Goal: Transaction & Acquisition: Subscribe to service/newsletter

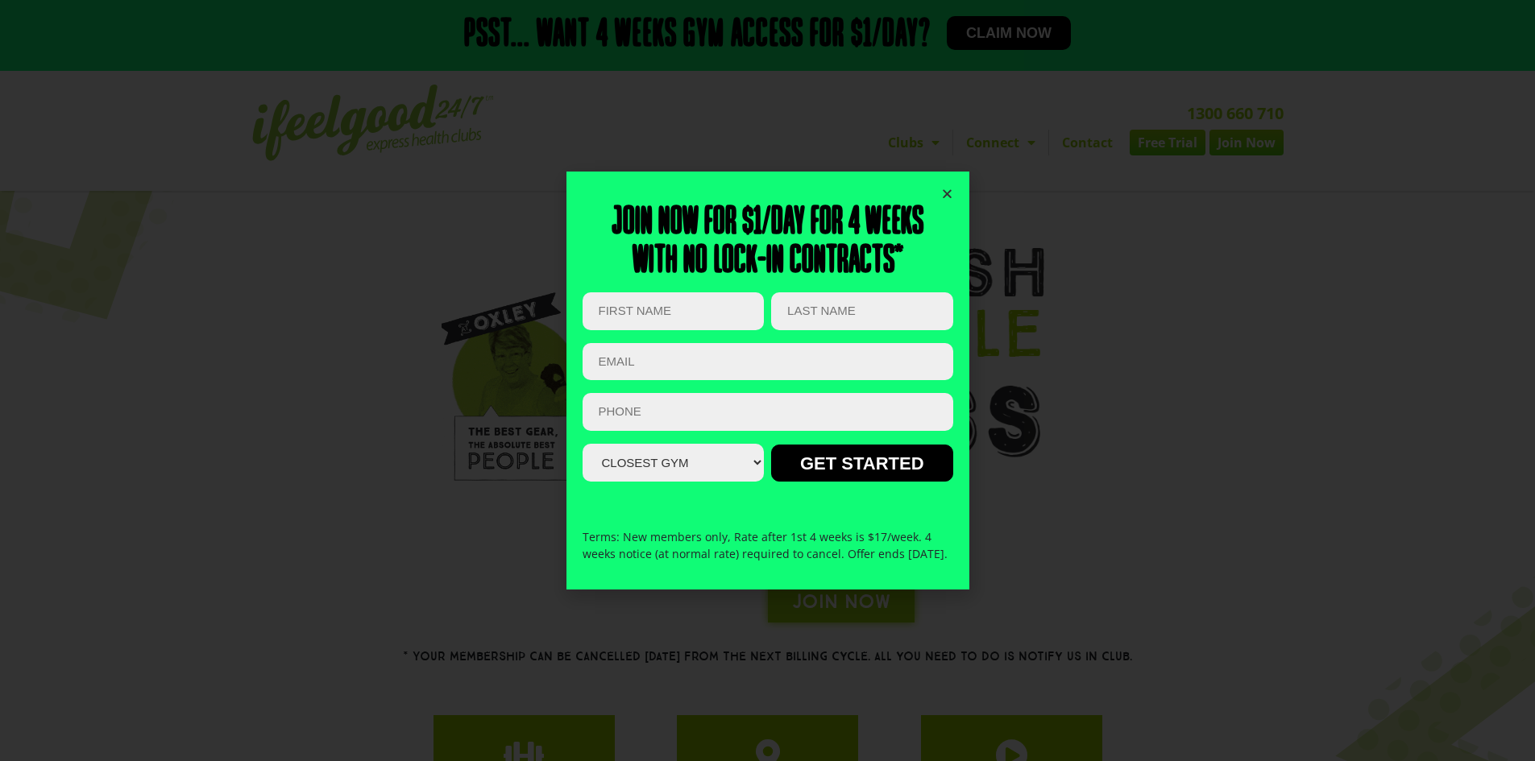
click at [939, 185] on div "Join now for $1/day for 4 weeks With no lock-in contracts* Email This field is …" at bounding box center [768, 381] width 371 height 418
drag, startPoint x: 939, startPoint y: 185, endPoint x: 948, endPoint y: 181, distance: 9.7
click at [948, 188] on icon "Close" at bounding box center [947, 194] width 12 height 12
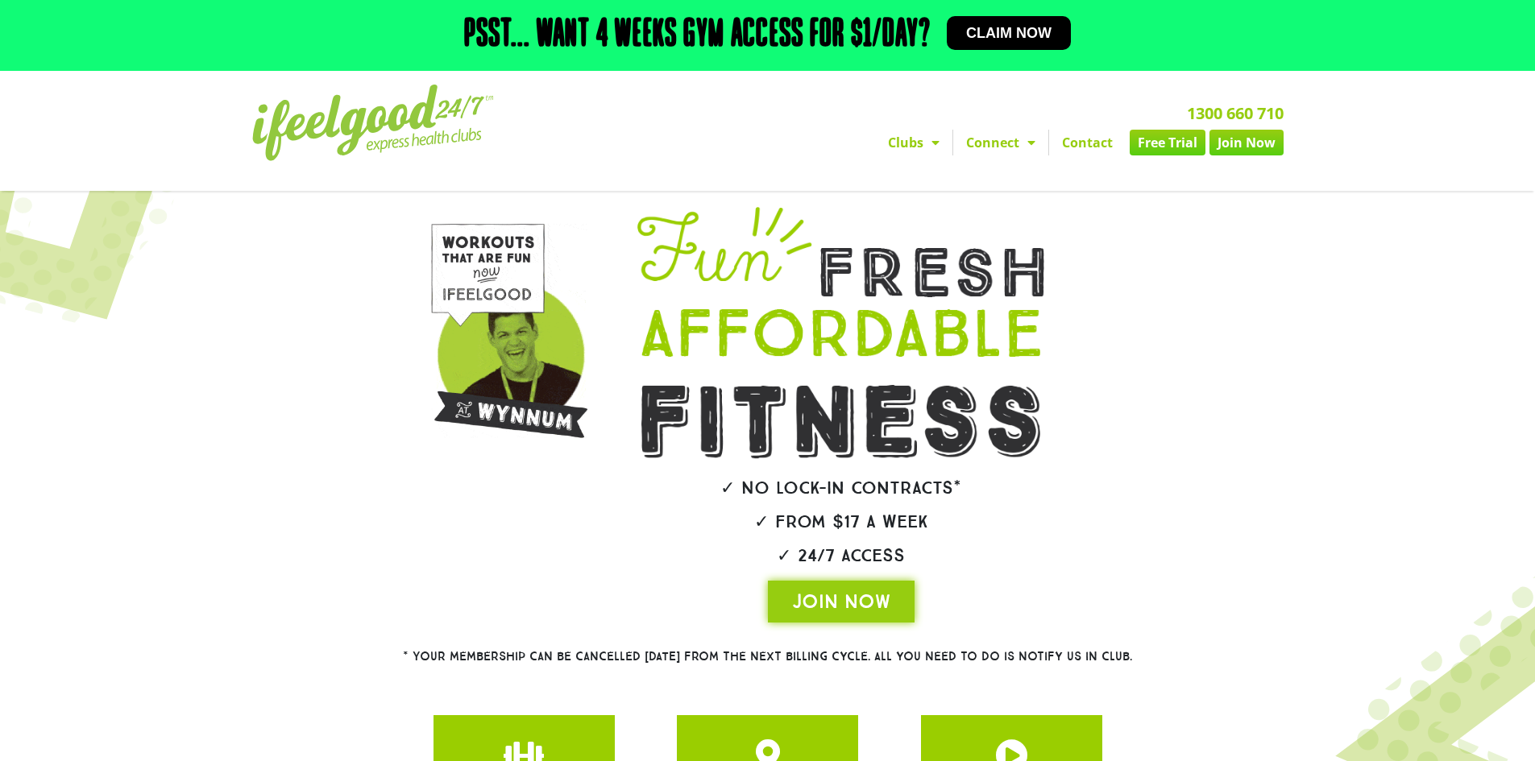
click at [999, 26] on span "Claim now" at bounding box center [1008, 33] width 85 height 15
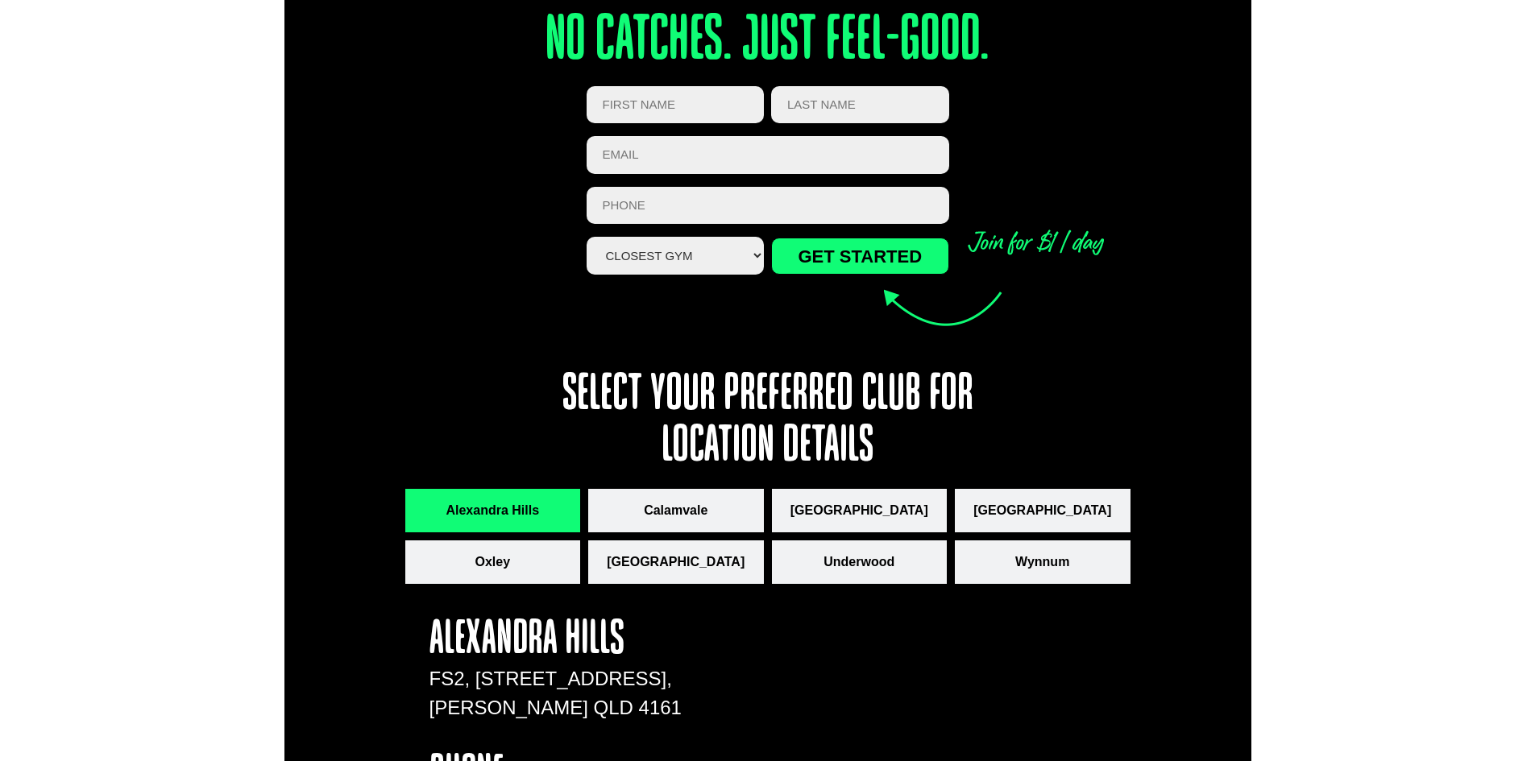
scroll to position [1888, 0]
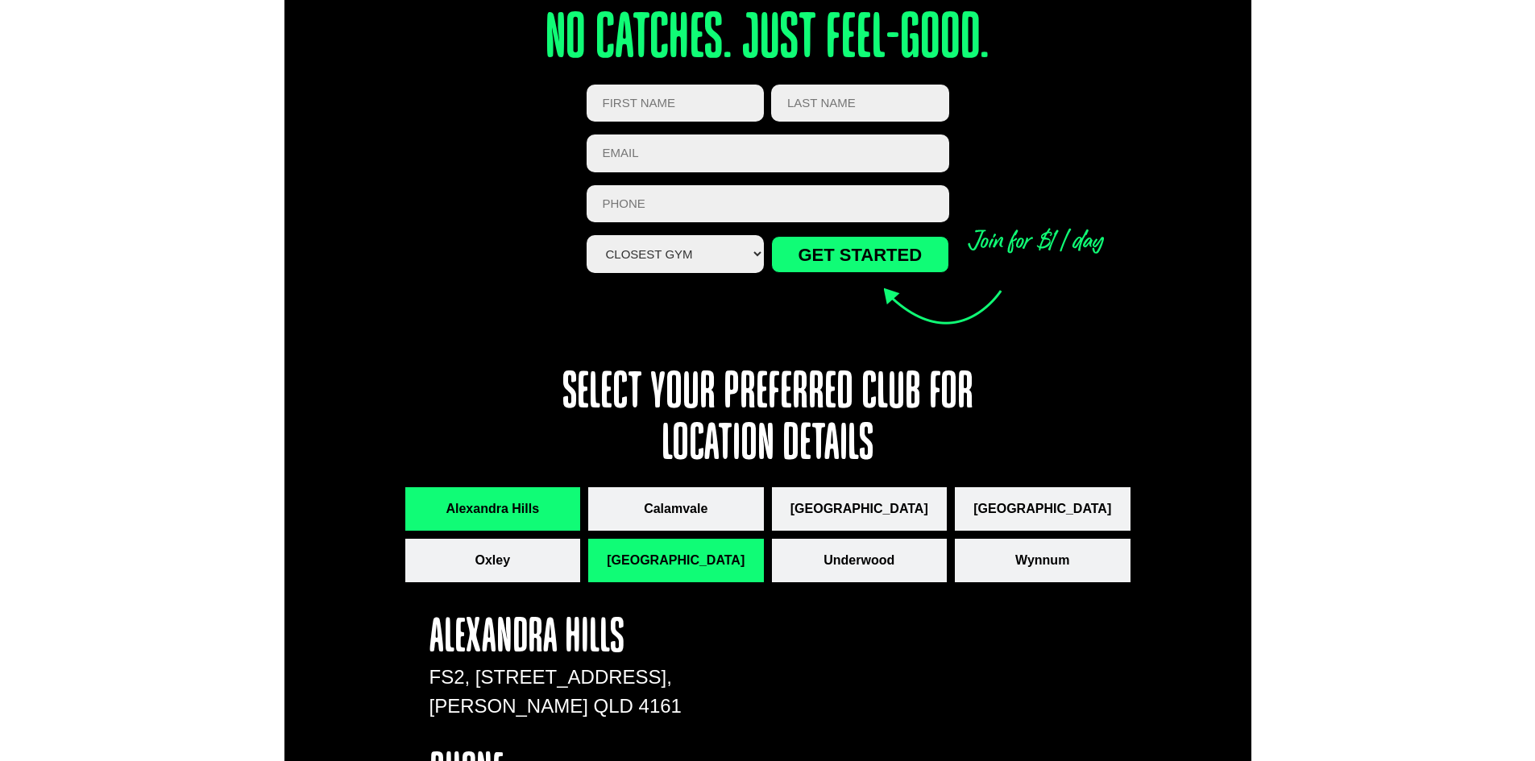
click at [649, 555] on span "[GEOGRAPHIC_DATA]" at bounding box center [676, 560] width 138 height 19
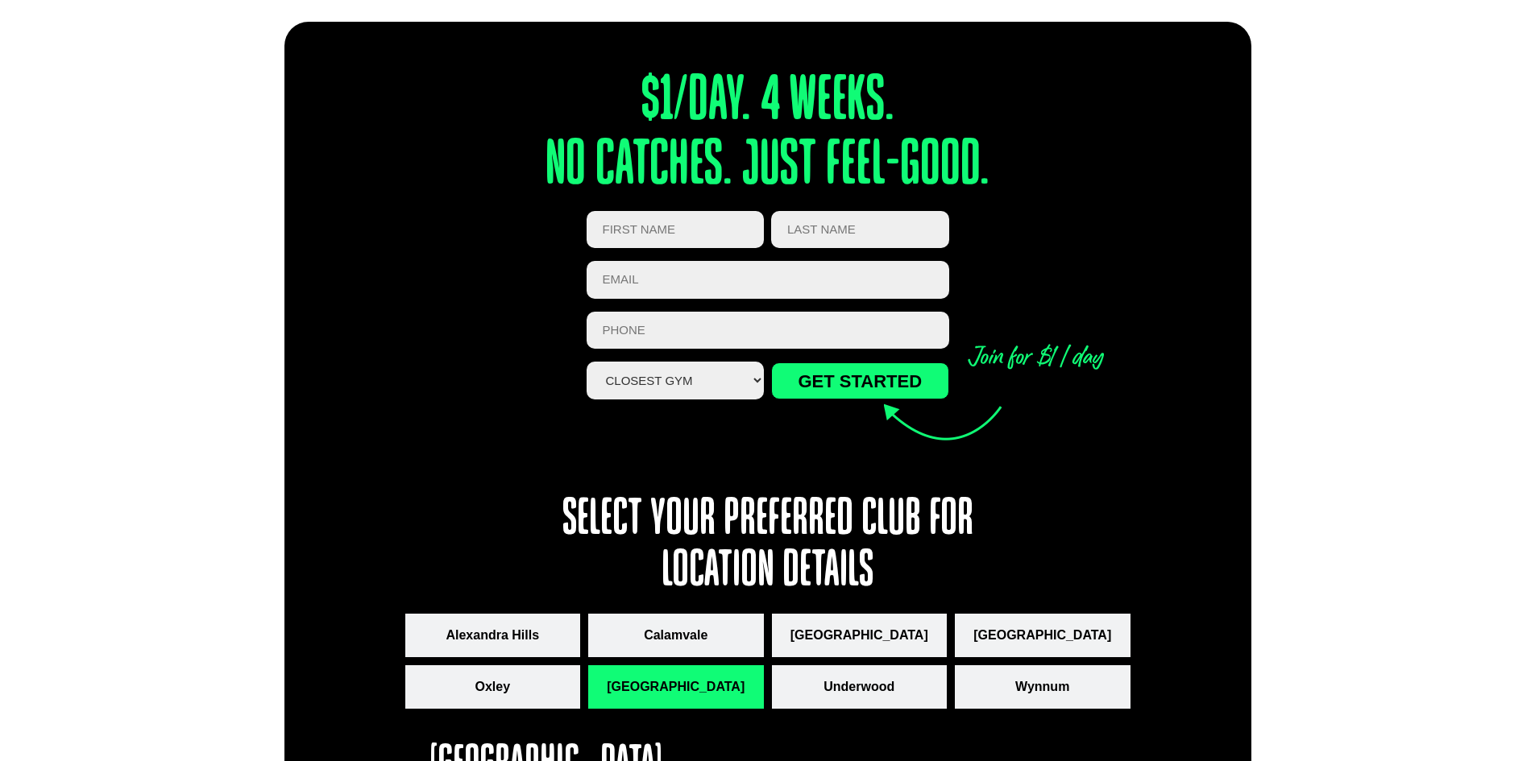
scroll to position [1761, 0]
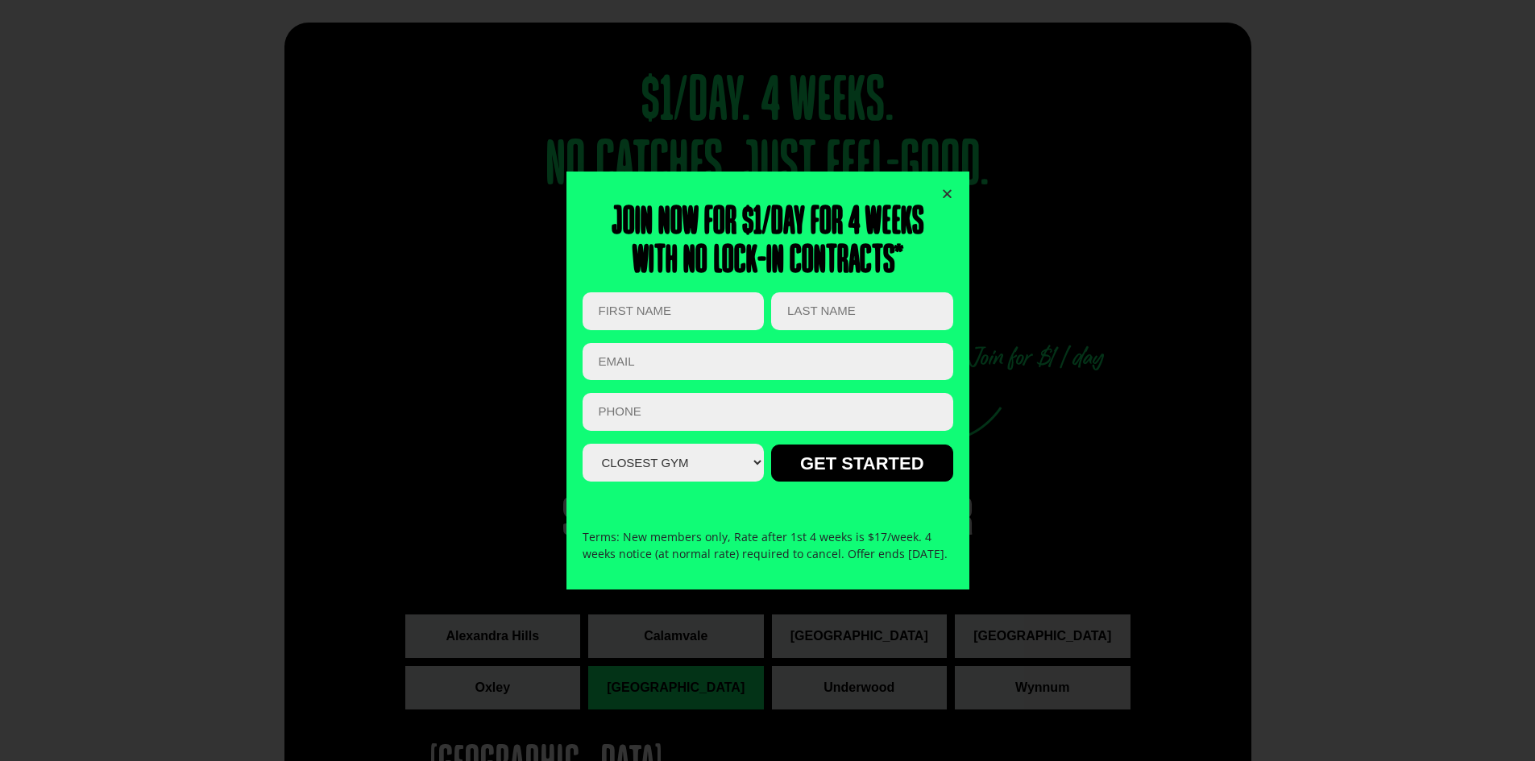
click at [169, 176] on div "Join now for $1/day for 4 weeks With no lock-in contracts* Instagram This field…" at bounding box center [767, 380] width 1535 height 761
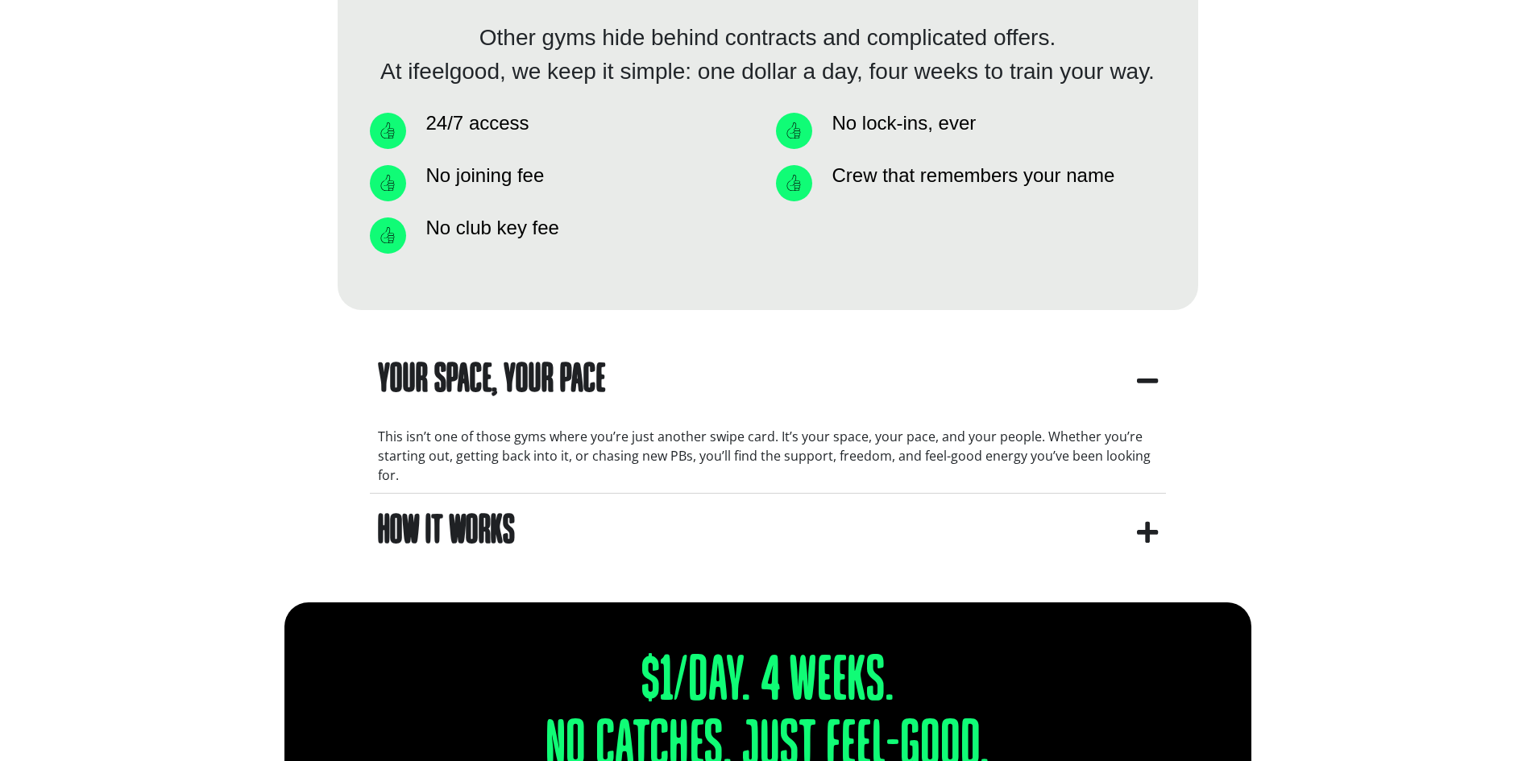
scroll to position [1182, 0]
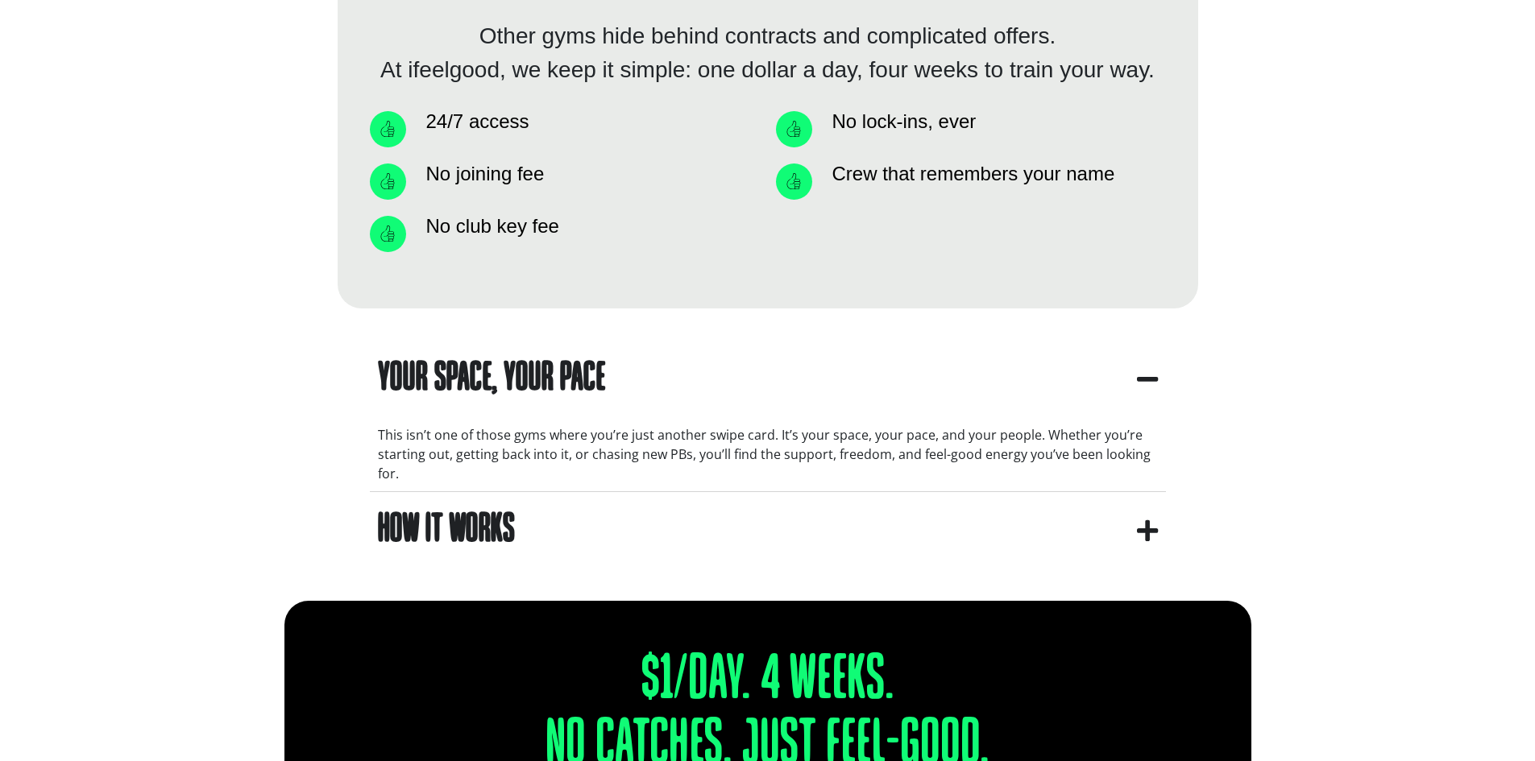
click at [750, 514] on summary "How It Works" at bounding box center [768, 530] width 796 height 77
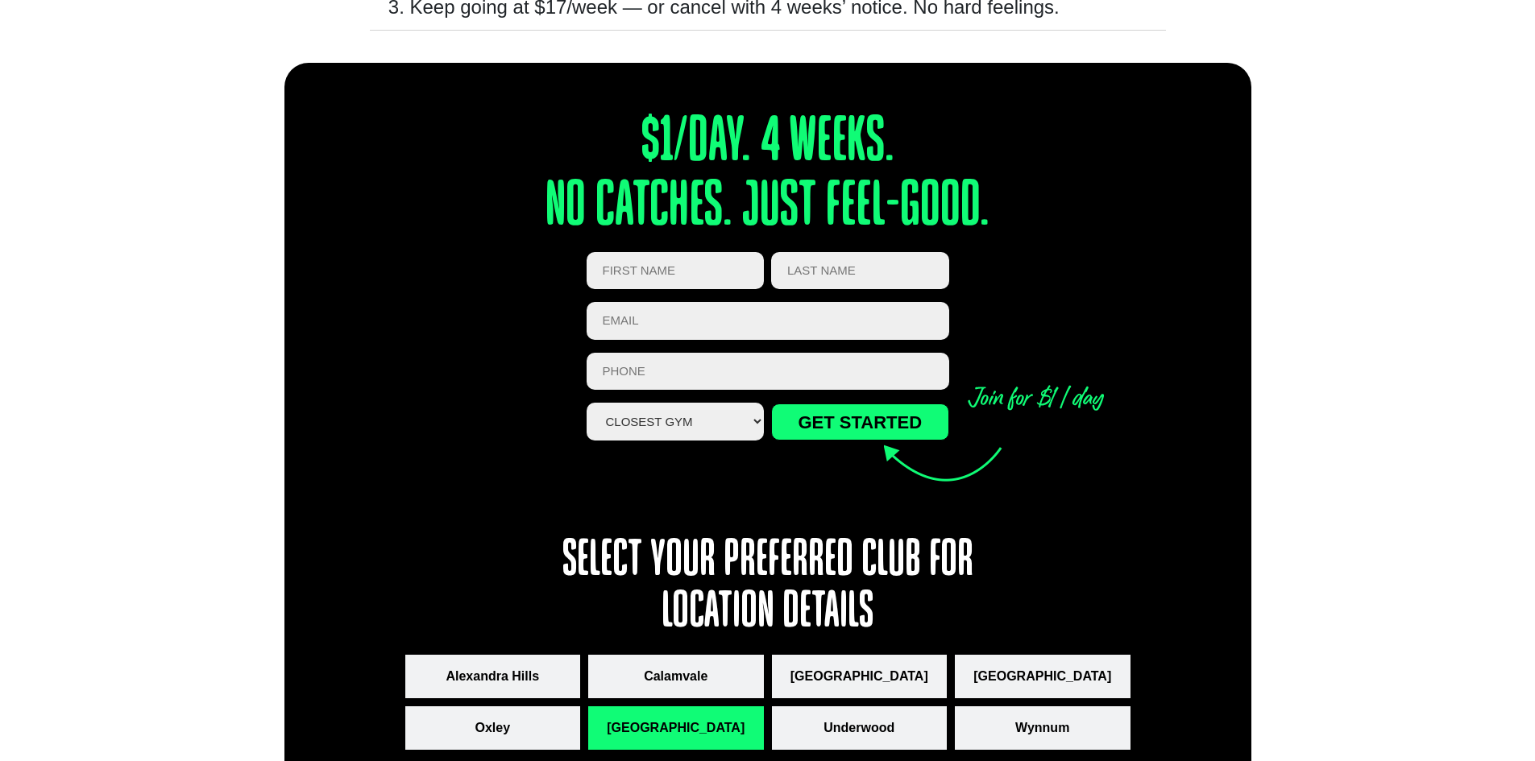
scroll to position [1752, 0]
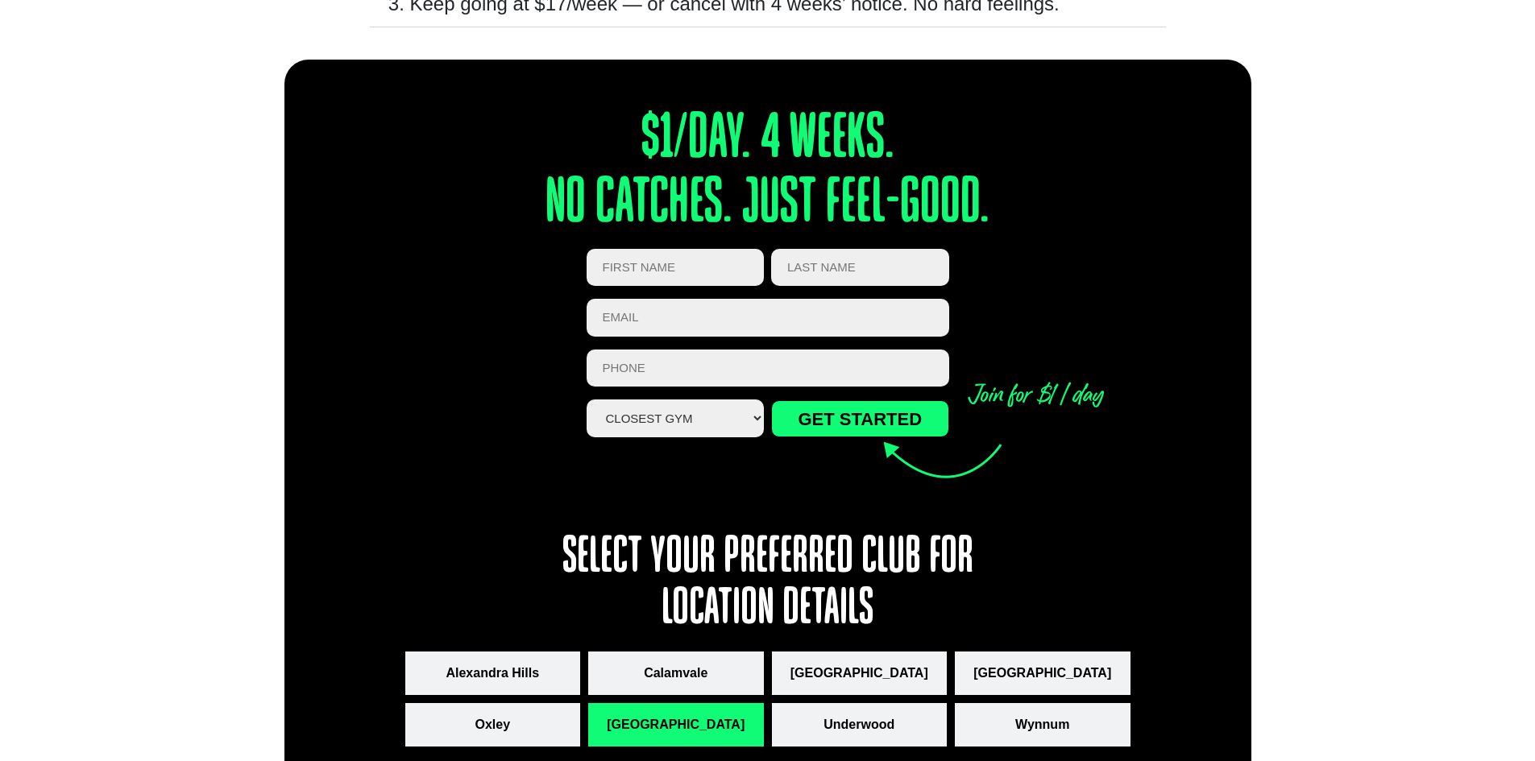
click at [655, 252] on input "First Name (Required)" at bounding box center [676, 268] width 178 height 38
type input "Justin"
type input "Joy"
type input "justenjoy03032001@gmail.com"
type input "0468477619"
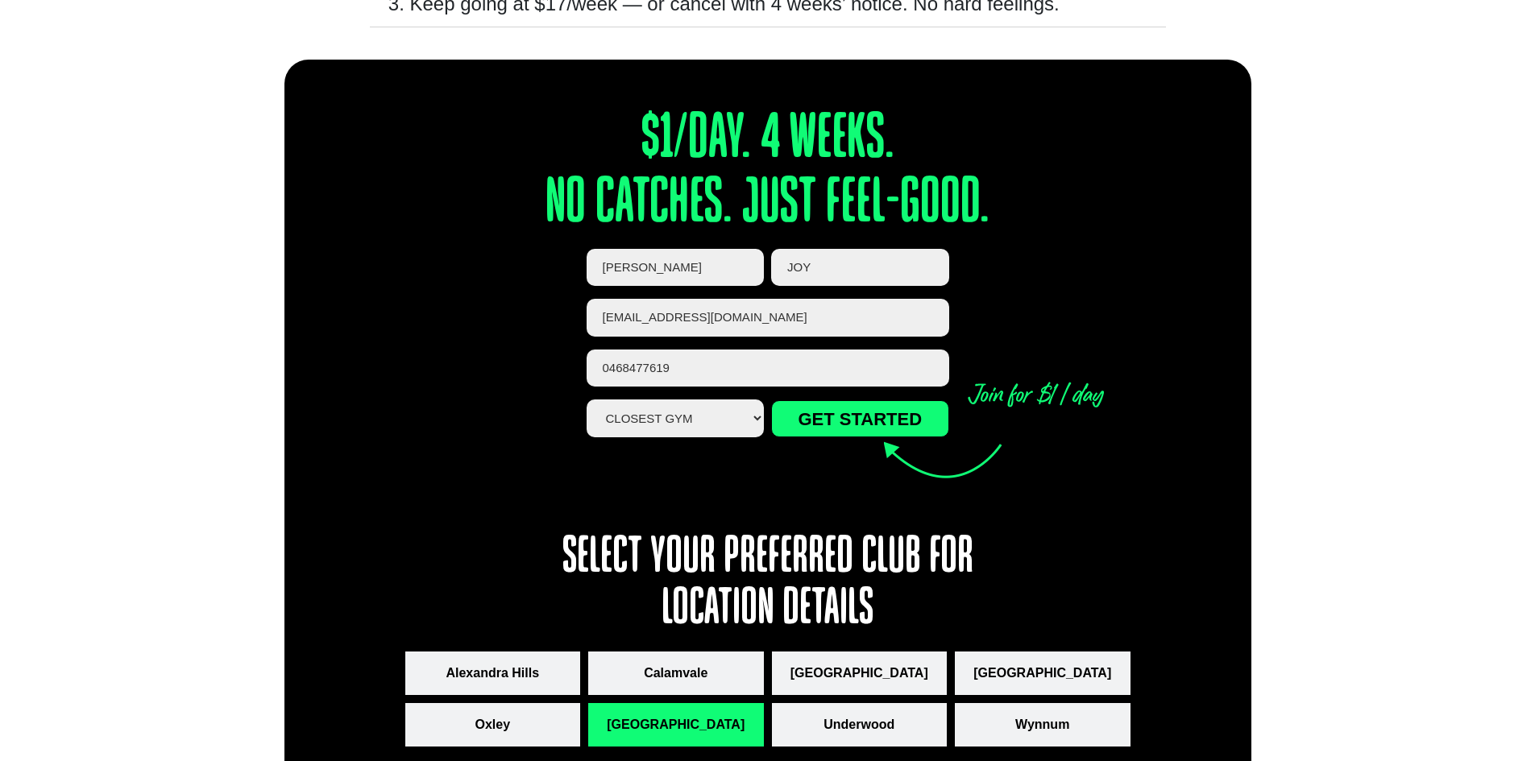
click at [739, 429] on select "Closest Gym Alexandra Hills Calamvale Coopers Plains Middle Park Oxley Park Rid…" at bounding box center [676, 419] width 178 height 38
select select "[GEOGRAPHIC_DATA]"
click at [587, 400] on select "Closest Gym Alexandra Hills Calamvale Coopers Plains Middle Park Oxley Park Rid…" at bounding box center [676, 419] width 178 height 38
click at [836, 414] on input "GET STARTED" at bounding box center [860, 418] width 178 height 37
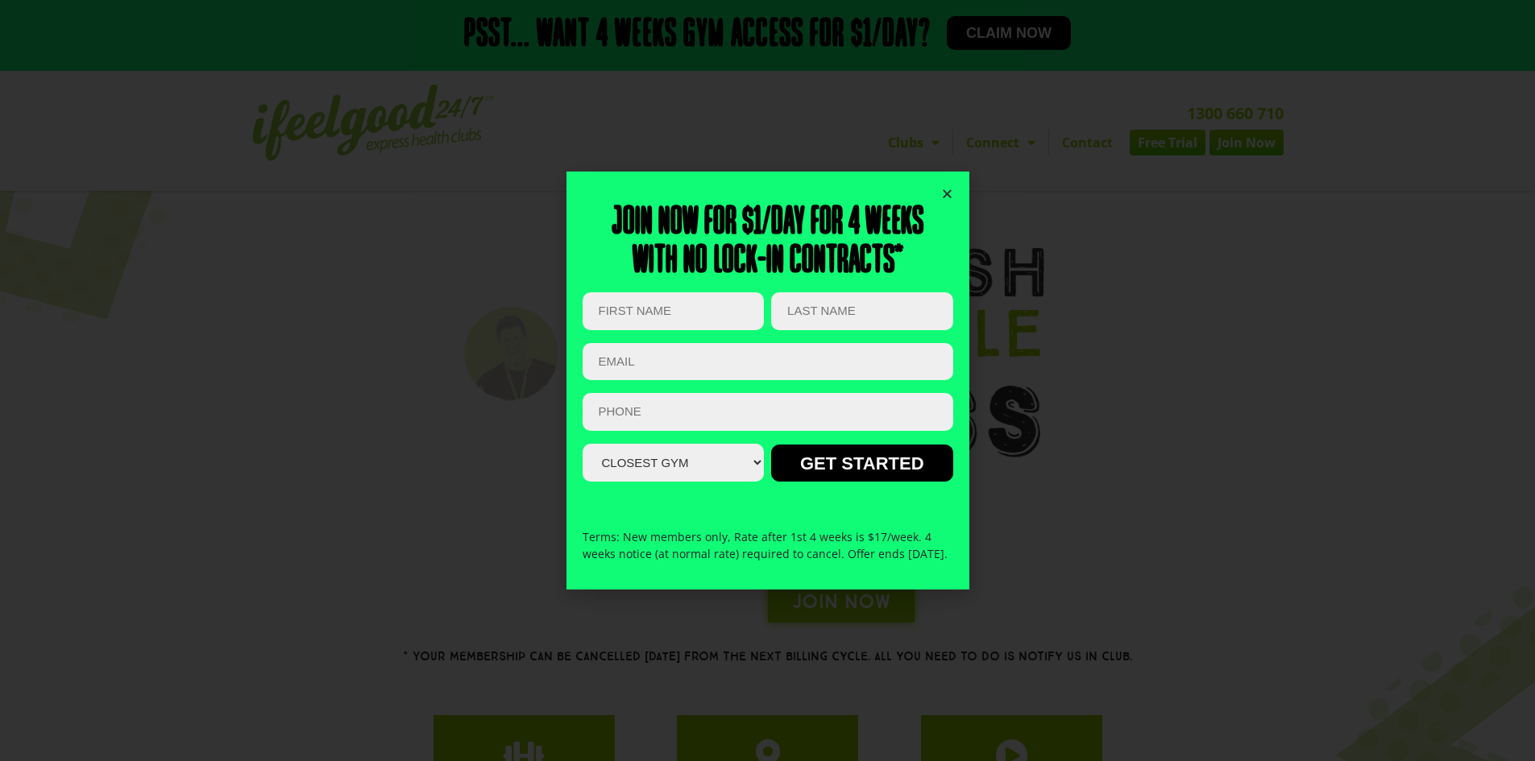
click at [948, 188] on icon "Close" at bounding box center [947, 194] width 12 height 12
